Goal: Navigation & Orientation: Find specific page/section

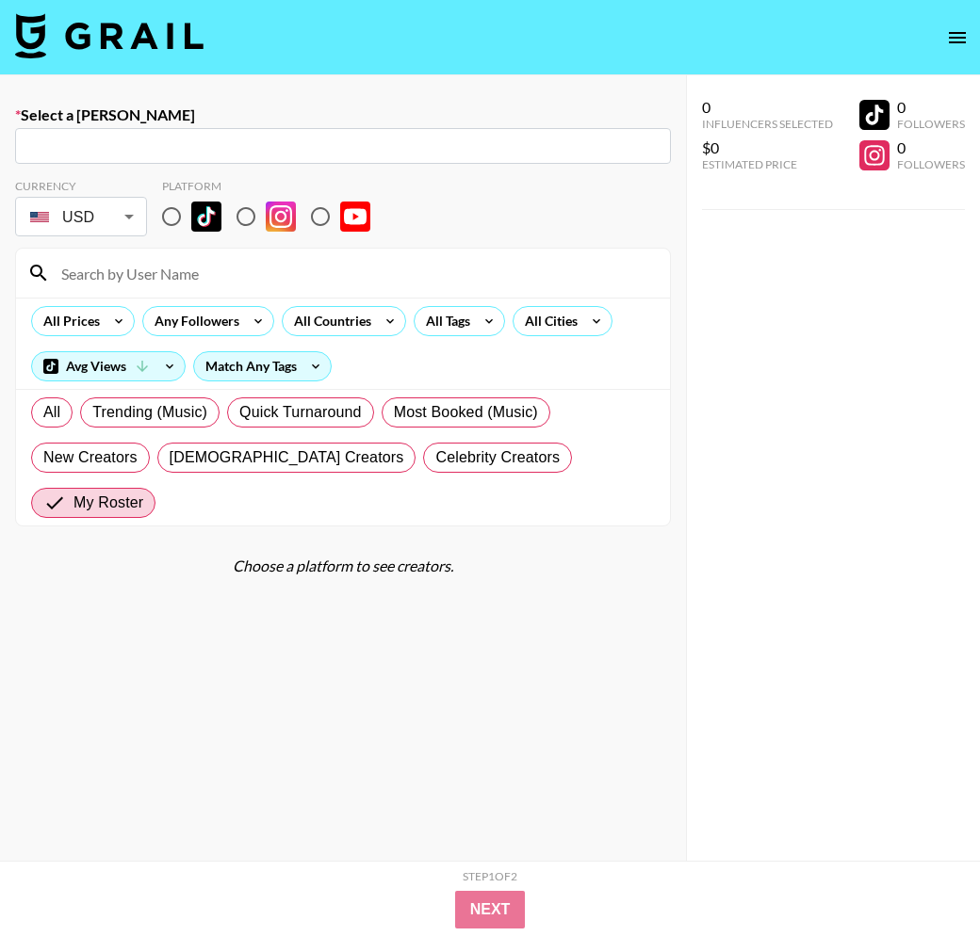
click at [47, 40] on img at bounding box center [109, 35] width 188 height 45
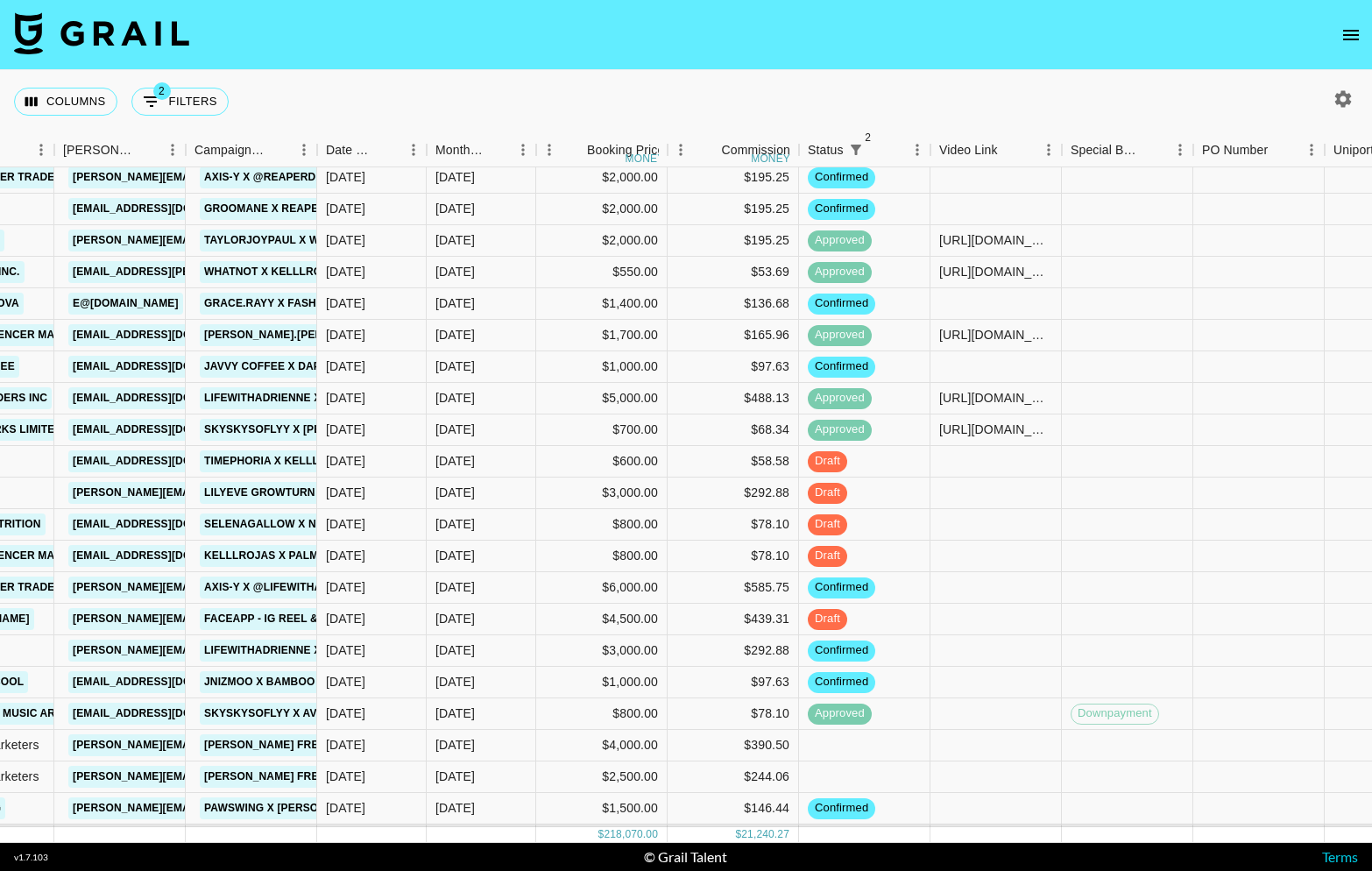
scroll to position [187, 659]
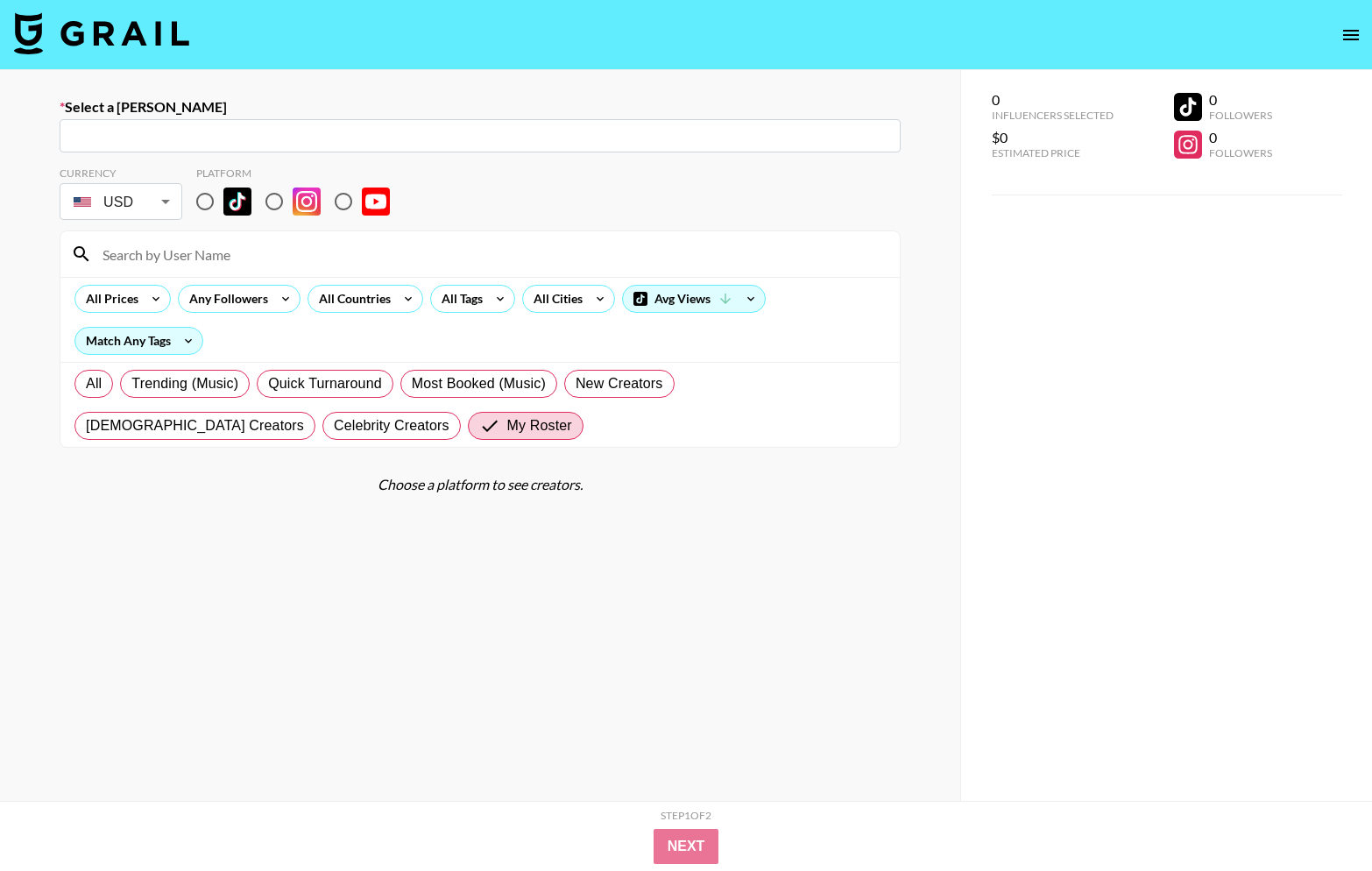
click at [86, 38] on img at bounding box center [101, 33] width 175 height 42
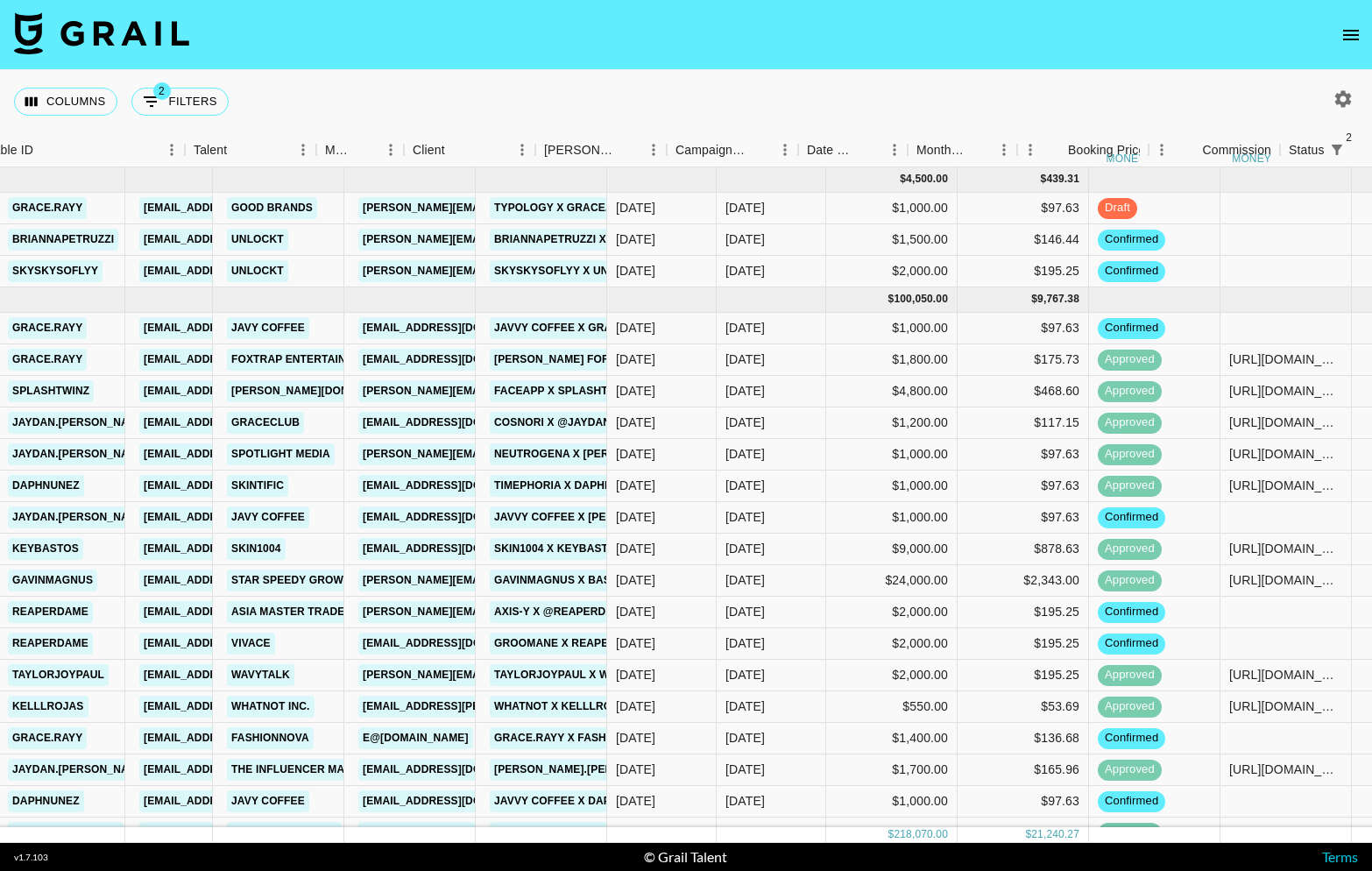
scroll to position [0, 403]
